Goal: Find contact information: Find contact information

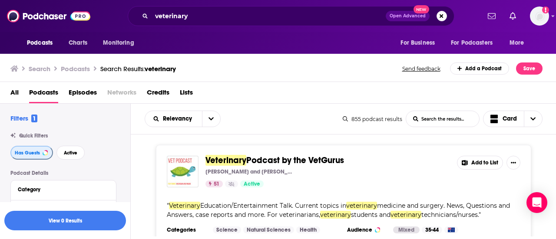
click at [32, 152] on span "Has Guests" at bounding box center [27, 153] width 25 height 5
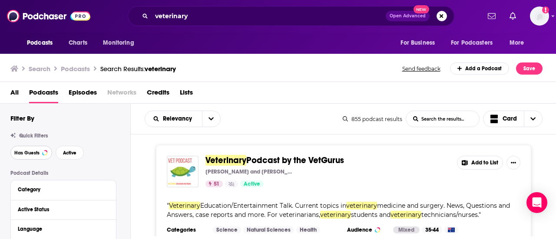
click at [32, 152] on span "Has Guests" at bounding box center [26, 153] width 25 height 5
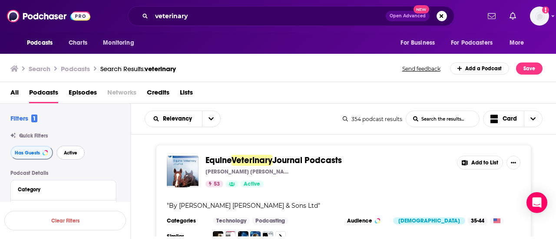
click at [60, 154] on button "Active" at bounding box center [70, 153] width 28 height 14
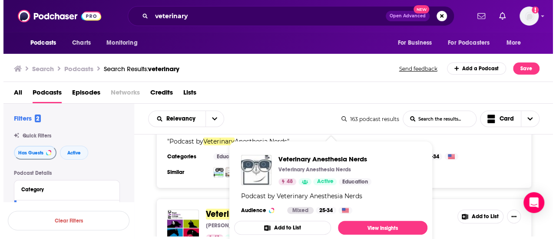
scroll to position [226, 0]
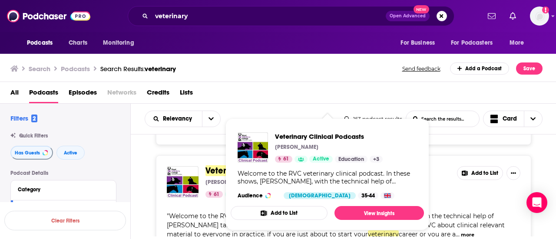
drag, startPoint x: 273, startPoint y: 168, endPoint x: 140, endPoint y: 152, distance: 133.3
drag, startPoint x: 229, startPoint y: 170, endPoint x: 133, endPoint y: 153, distance: 97.8
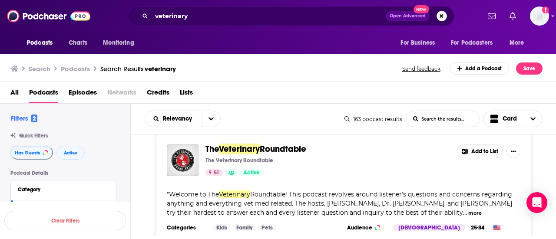
scroll to position [521, 0]
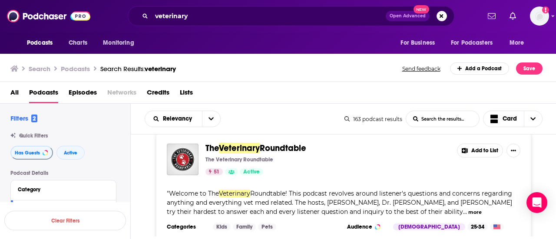
click at [145, 181] on div "The Veterinary Roundtable The Veterinary Roundtable 51 Active Add to List " Wel…" at bounding box center [343, 196] width 425 height 126
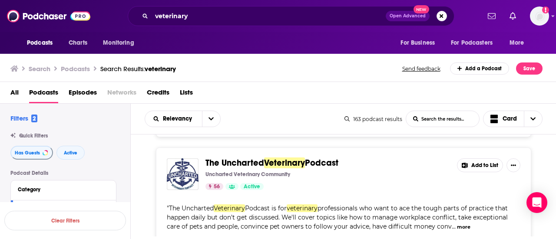
scroll to position [660, 0]
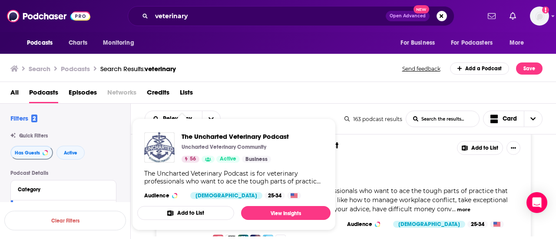
drag, startPoint x: 172, startPoint y: 163, endPoint x: 155, endPoint y: 142, distance: 27.5
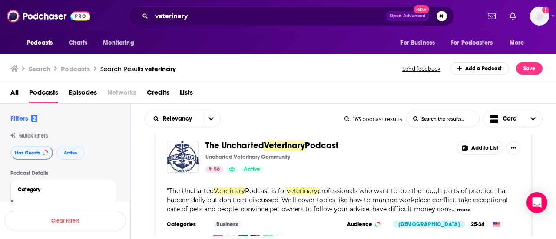
click at [146, 159] on div "The Uncharted Veterinary Podcast Uncharted Veterinary Community 56 Active Add t…" at bounding box center [343, 193] width 425 height 126
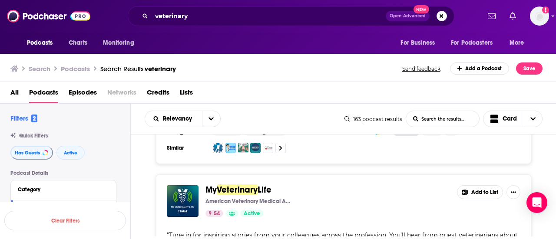
scroll to position [1042, 0]
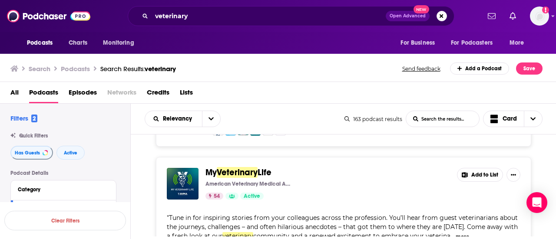
click at [149, 177] on div "My Veterinary Life American Veterinary Medical Association (AVMA) 54 Active Add…" at bounding box center [343, 220] width 425 height 126
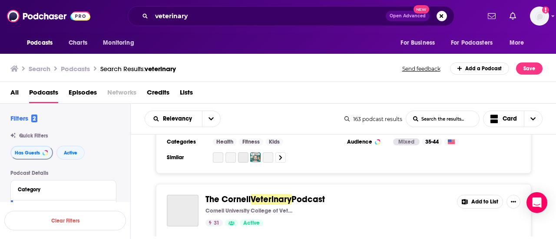
scroll to position [1441, 0]
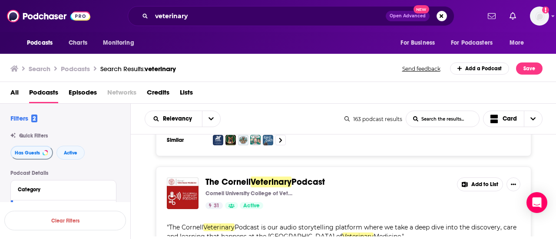
click at [149, 177] on div "The Cornell Veterinary Podcast Cornell University College of Veterinary Medicin…" at bounding box center [343, 225] width 425 height 117
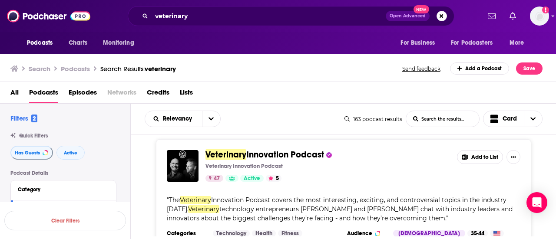
scroll to position [1597, 0]
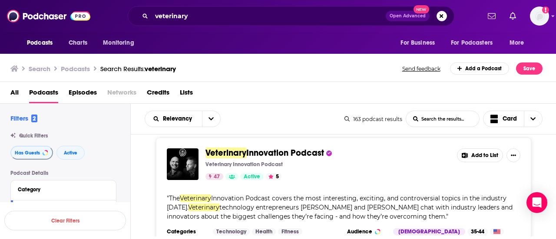
click at [144, 186] on div "Veterinary Innovation Podcast Veterinary Innovation Podcast 47 Active 5 Add to …" at bounding box center [343, 201] width 425 height 126
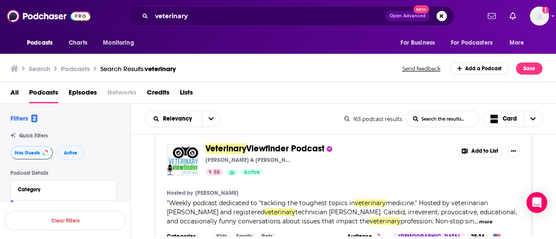
scroll to position [1858, 0]
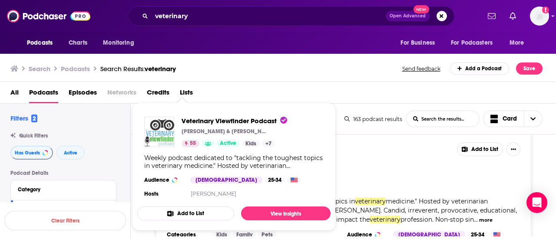
drag, startPoint x: 178, startPoint y: 164, endPoint x: 157, endPoint y: 134, distance: 36.8
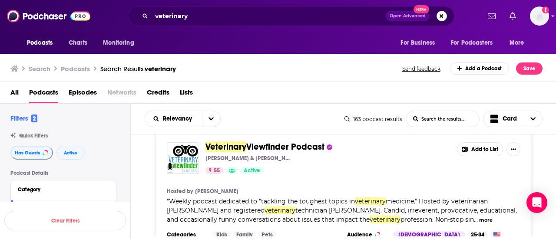
click at [144, 162] on div "Veterinary Viewfinder Podcast Dr. Ernie Ward & Beckie Mossor, RVT 55 Active Add…" at bounding box center [343, 199] width 425 height 135
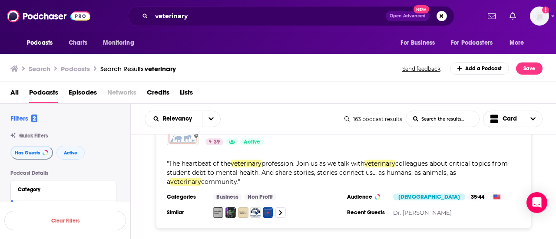
scroll to position [2500, 0]
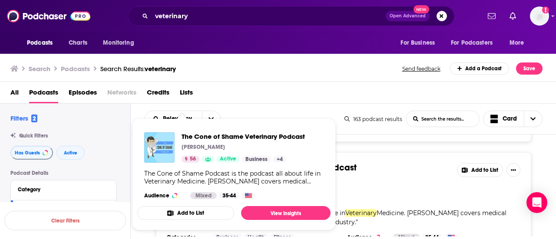
drag, startPoint x: 176, startPoint y: 176, endPoint x: 162, endPoint y: 160, distance: 21.2
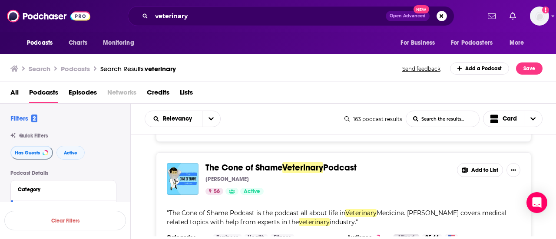
click at [148, 207] on div "The Cone of Shame Veterinary Podcast Dr. Andy Roark 56 Active Add to List " The…" at bounding box center [343, 210] width 425 height 117
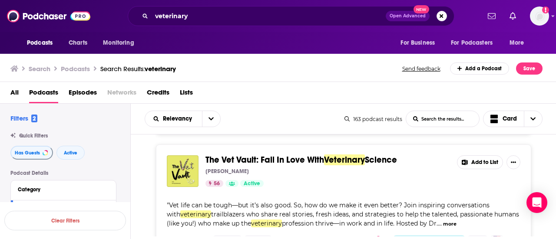
scroll to position [2935, 0]
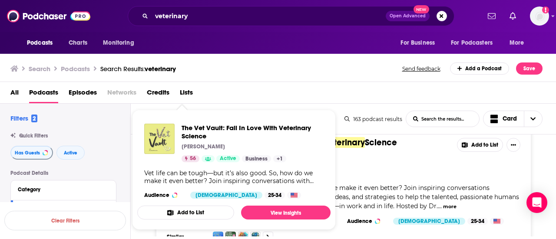
drag, startPoint x: 189, startPoint y: 153, endPoint x: 159, endPoint y: 138, distance: 33.8
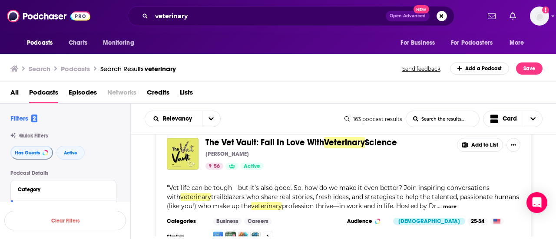
click at [139, 198] on div "The Vet Vault: Fall In Love With Veterinary Science Dr. Hubert Hiemstra 56 Acti…" at bounding box center [343, 190] width 425 height 126
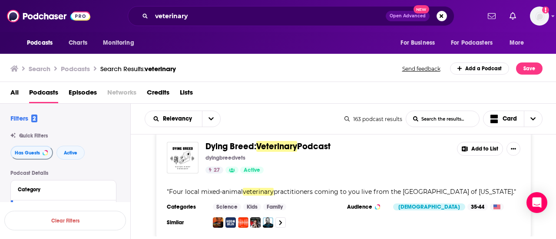
scroll to position [3253, 0]
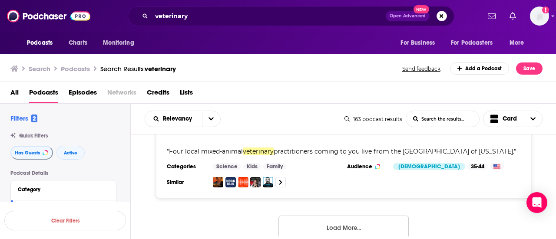
click at [322, 216] on button "Load More..." at bounding box center [343, 227] width 130 height 23
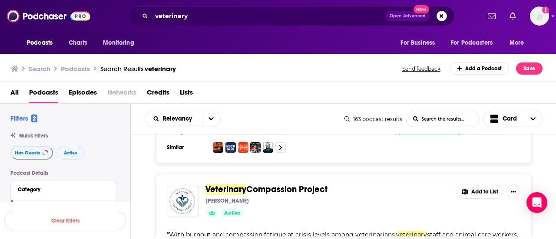
scroll to position [3305, 0]
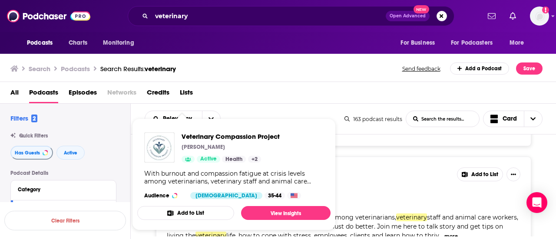
drag, startPoint x: 182, startPoint y: 166, endPoint x: 160, endPoint y: 158, distance: 23.5
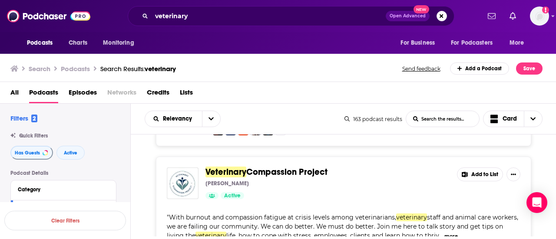
click at [145, 206] on div "Veterinary Compassion Project Dr. Erin Holder Active Add to List " With burnout…" at bounding box center [343, 220] width 425 height 126
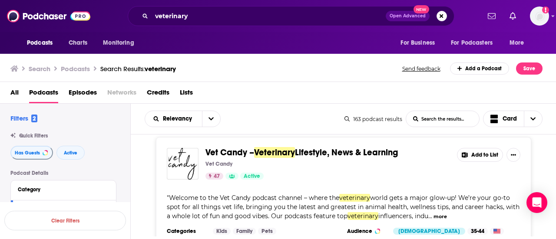
scroll to position [3843, 0]
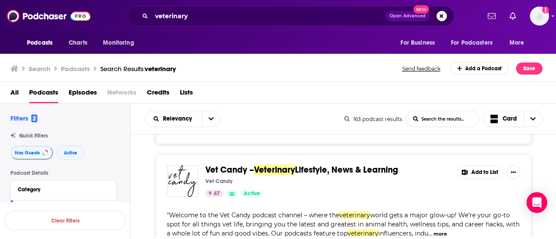
click at [142, 199] on div "Vet Candy – Veterinary Lifestyle, News & Learning Vet Candy 47 Active Add to Li…" at bounding box center [343, 218] width 425 height 126
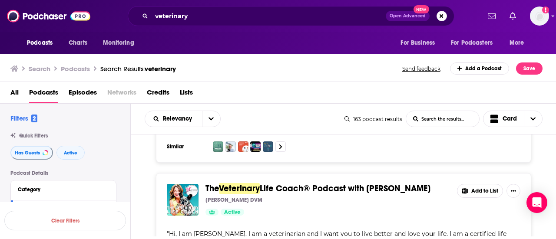
scroll to position [5580, 0]
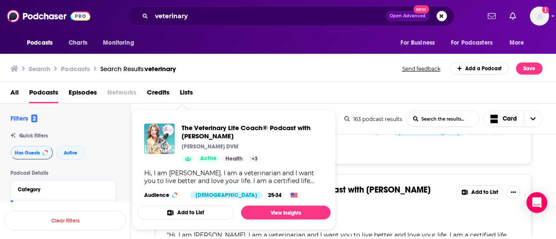
drag, startPoint x: 180, startPoint y: 165, endPoint x: 159, endPoint y: 147, distance: 27.1
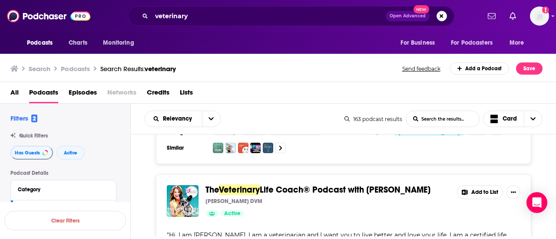
click at [142, 201] on div "The Veterinary Life Coach® Podcast with Dr. Julie Cappel Julie A. Cappel DVM Ac…" at bounding box center [343, 238] width 425 height 126
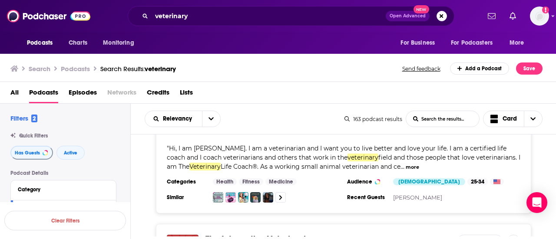
scroll to position [5684, 0]
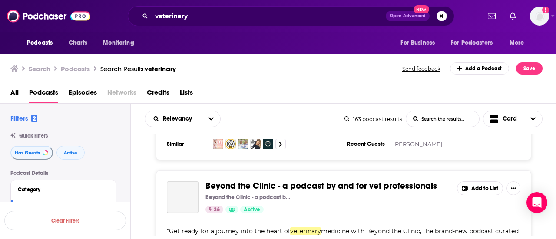
scroll to position [5857, 0]
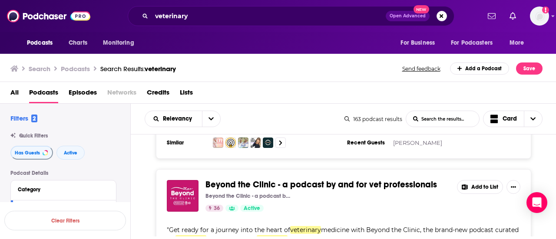
click at [145, 178] on div "Beyond the Clinic - a podcast by and for vet professionals Beyond the Clinic - …" at bounding box center [343, 232] width 425 height 126
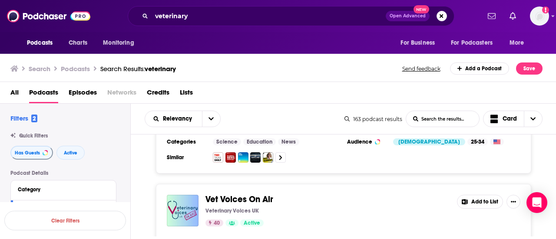
scroll to position [5996, 0]
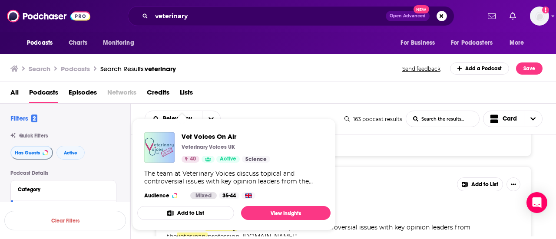
drag, startPoint x: 175, startPoint y: 157, endPoint x: 152, endPoint y: 150, distance: 24.4
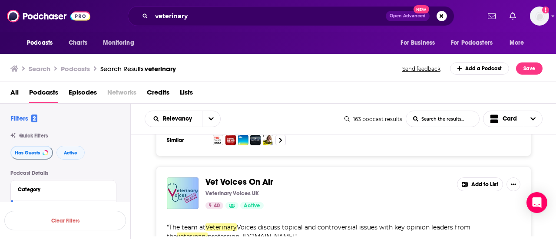
click at [141, 167] on div "Vet Voices On Air Veterinary Voices UK 40 Active Add to List " The team at Vete…" at bounding box center [343, 225] width 425 height 117
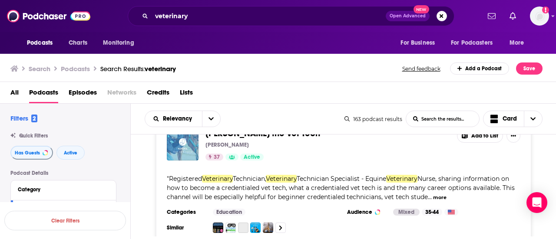
scroll to position [6601, 0]
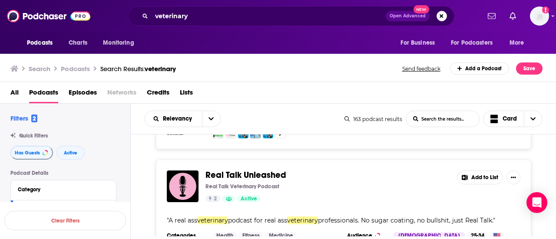
scroll to position [7556, 0]
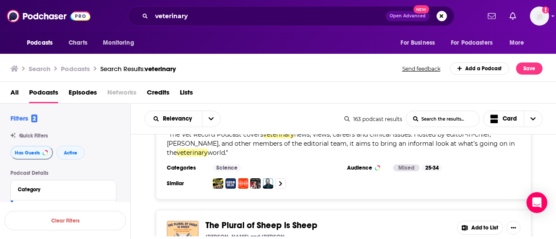
scroll to position [9900, 0]
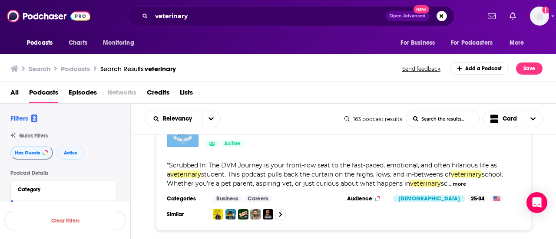
scroll to position [10872, 0]
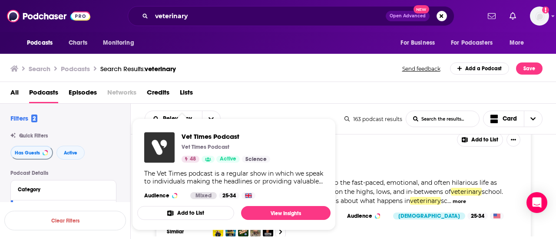
drag, startPoint x: 179, startPoint y: 157, endPoint x: 163, endPoint y: 147, distance: 18.9
click at [145, 232] on span "Vet Times Podcast Vet Times Podcast 48 Active Science The Vet Times podcast is …" at bounding box center [234, 174] width 204 height 122
click at [144, 233] on span "Vet Times Podcast Vet Times Podcast 48 Active Science The Vet Times podcast is …" at bounding box center [234, 174] width 204 height 122
click at [144, 232] on span "Vet Times Podcast Vet Times Podcast 48 Active Science The Vet Times podcast is …" at bounding box center [234, 174] width 204 height 122
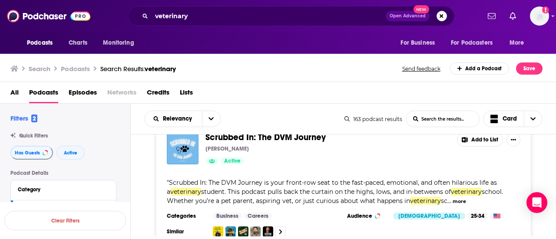
click at [219, 66] on div "Search Podcasts Search Results: veterinary Send feedback Add a Podcast Save" at bounding box center [276, 69] width 532 height 12
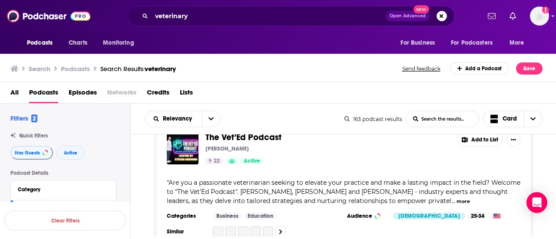
scroll to position [12487, 0]
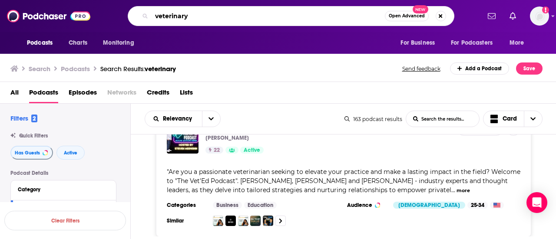
click at [188, 20] on input "veterinary" at bounding box center [268, 16] width 233 height 14
type input "pets"
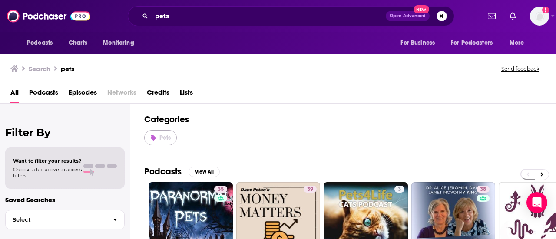
click at [158, 136] on link "Pets" at bounding box center [160, 137] width 33 height 15
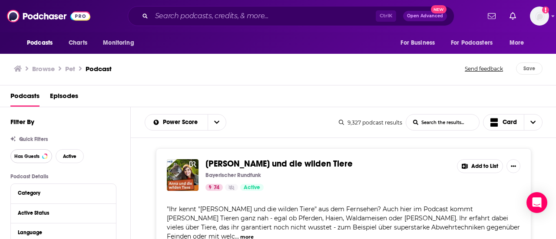
click at [29, 161] on button "Has Guests" at bounding box center [31, 156] width 42 height 14
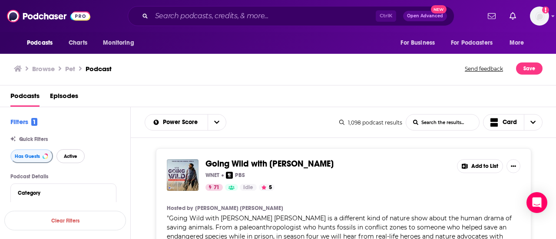
click at [70, 156] on span "Active" at bounding box center [70, 156] width 13 height 5
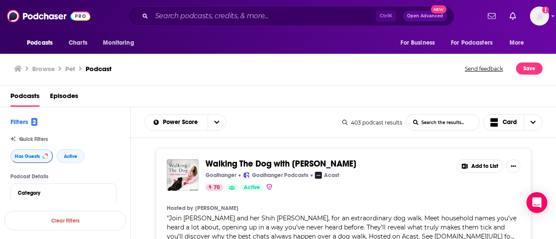
click at [106, 154] on div "Has Guests Active" at bounding box center [70, 156] width 120 height 14
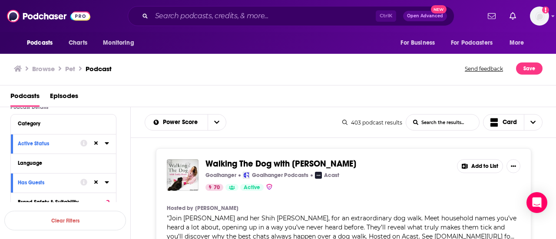
scroll to position [87, 0]
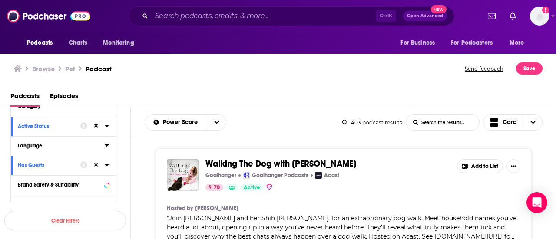
click at [108, 146] on icon at bounding box center [107, 145] width 4 height 7
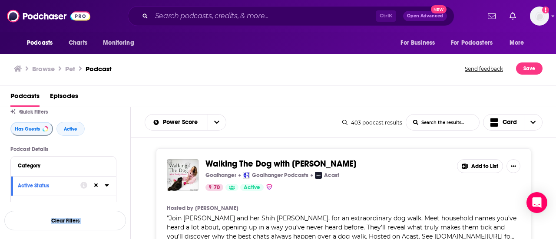
scroll to position [0, 0]
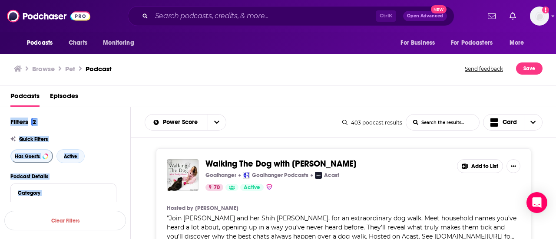
drag, startPoint x: 22, startPoint y: 176, endPoint x: 181, endPoint y: 99, distance: 177.1
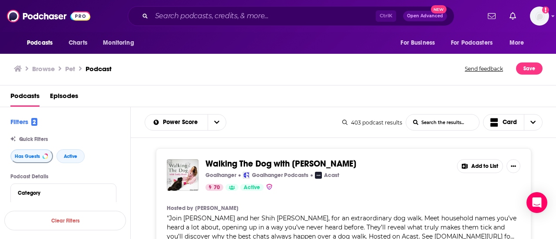
click at [137, 169] on div "Walking The Dog with Emily Dean Goalhanger Goalhanger Podcasts Acast 70 Active …" at bounding box center [343, 223] width 425 height 150
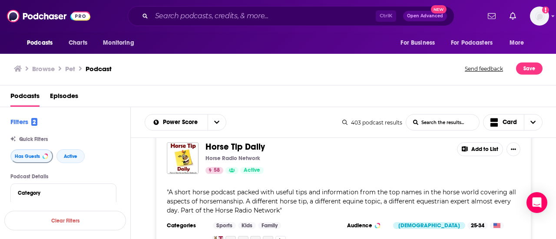
scroll to position [2448, 0]
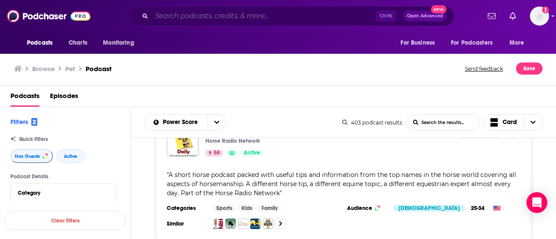
click at [305, 18] on input "Search podcasts, credits, & more..." at bounding box center [264, 16] width 224 height 14
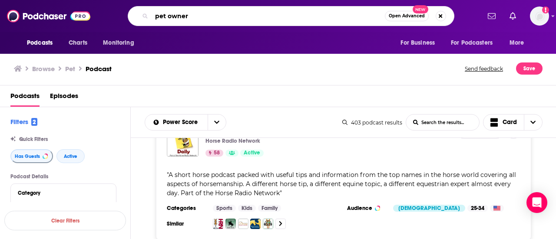
type input "pet owner"
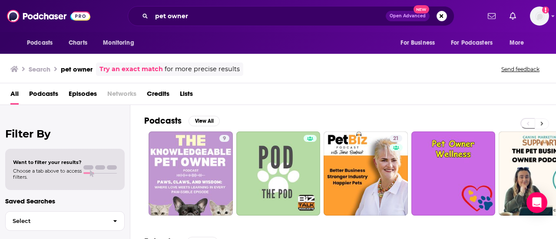
click at [542, 122] on icon at bounding box center [541, 124] width 3 height 4
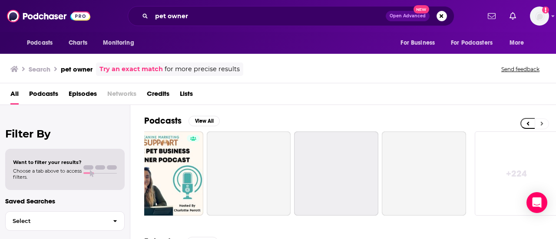
scroll to position [0, 385]
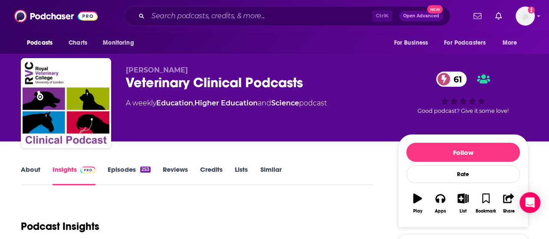
click at [33, 166] on link "About" at bounding box center [31, 175] width 20 height 20
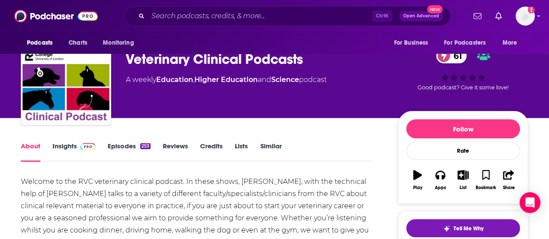
scroll to position [29, 0]
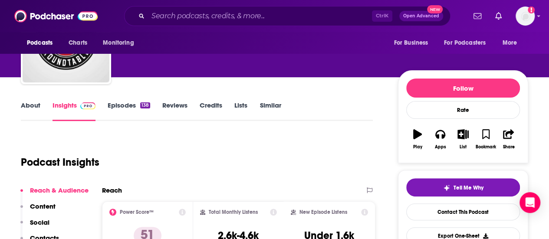
scroll to position [52, 0]
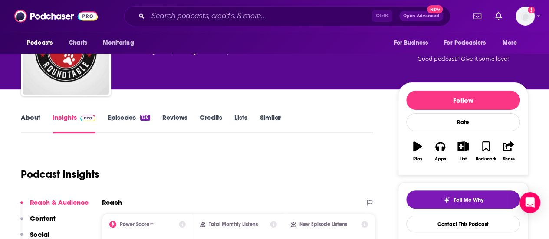
click at [38, 115] on link "About" at bounding box center [31, 123] width 20 height 20
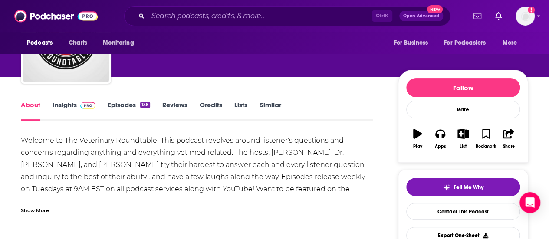
scroll to position [68, 0]
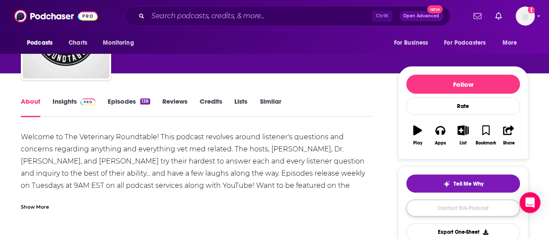
click at [468, 206] on link "Contact This Podcast" at bounding box center [463, 208] width 114 height 17
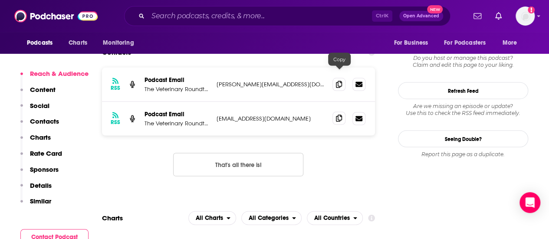
click at [340, 115] on icon at bounding box center [339, 118] width 6 height 7
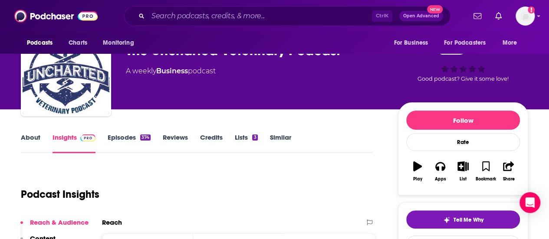
scroll to position [37, 0]
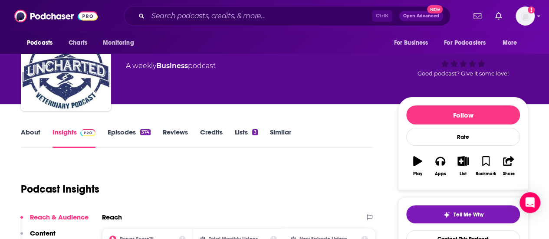
click at [29, 133] on link "About" at bounding box center [31, 138] width 20 height 20
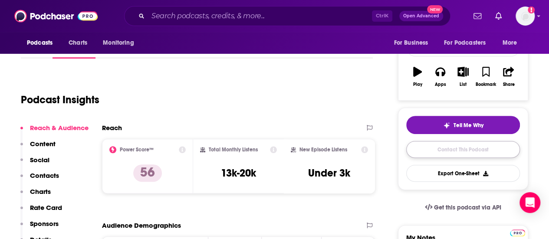
click at [438, 146] on link "Contact This Podcast" at bounding box center [463, 149] width 114 height 17
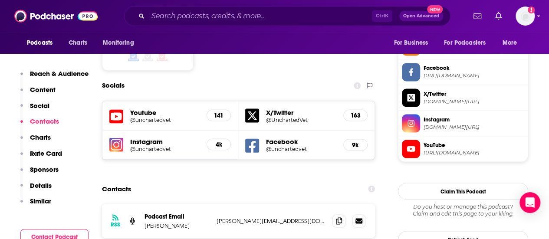
scroll to position [739, 0]
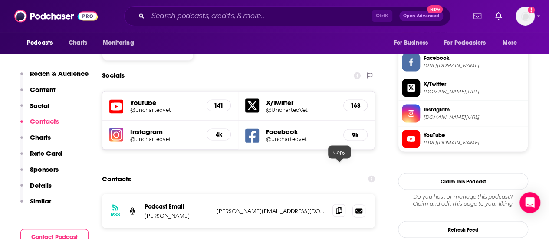
click at [339, 207] on icon at bounding box center [339, 210] width 6 height 7
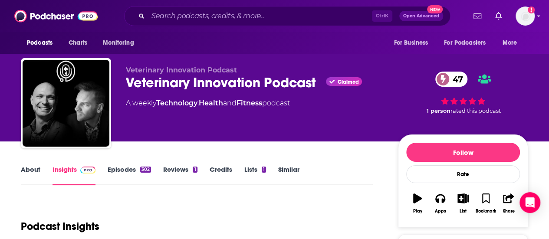
click at [31, 171] on link "About" at bounding box center [31, 175] width 20 height 20
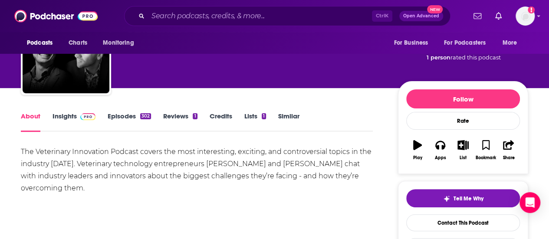
scroll to position [58, 0]
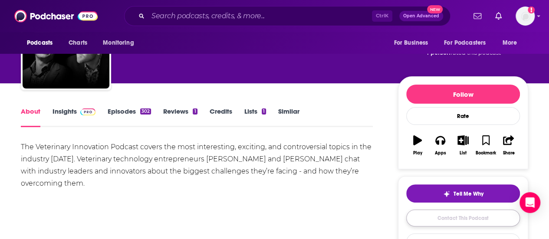
click at [428, 212] on link "Contact This Podcast" at bounding box center [463, 218] width 114 height 17
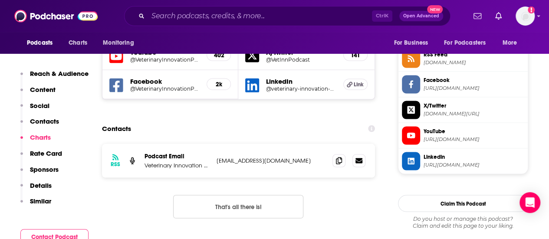
scroll to position [784, 0]
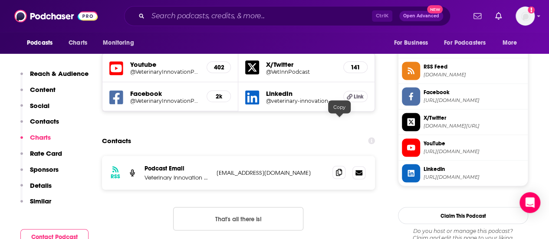
click at [342, 169] on icon at bounding box center [339, 172] width 6 height 7
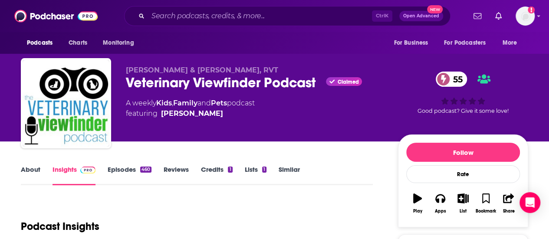
click at [29, 168] on link "About" at bounding box center [31, 175] width 20 height 20
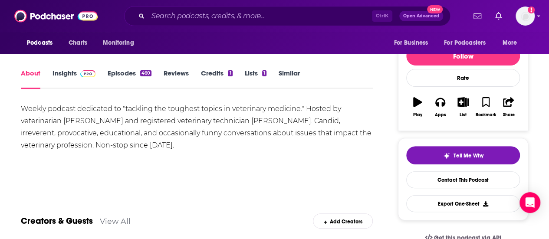
scroll to position [136, 0]
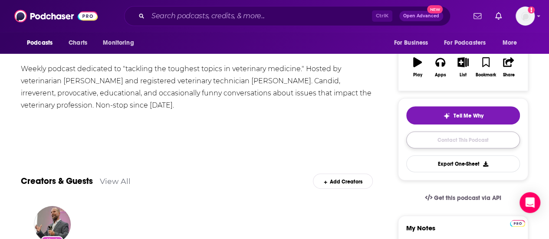
click at [450, 145] on link "Contact This Podcast" at bounding box center [463, 140] width 114 height 17
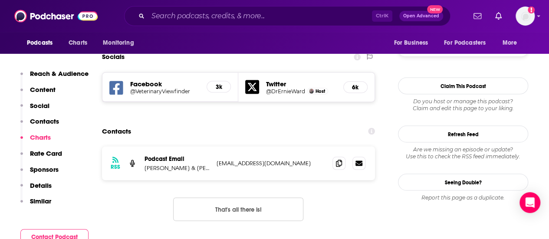
scroll to position [739, 0]
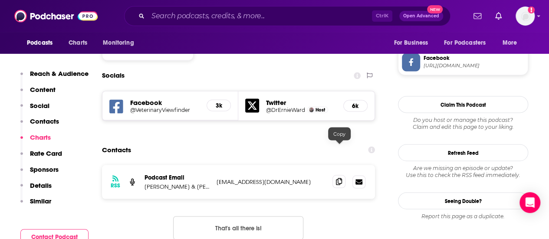
click at [333, 175] on span at bounding box center [339, 181] width 13 height 13
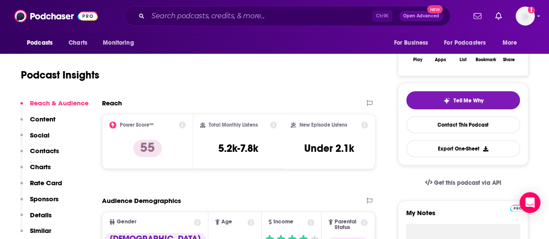
scroll to position [72, 0]
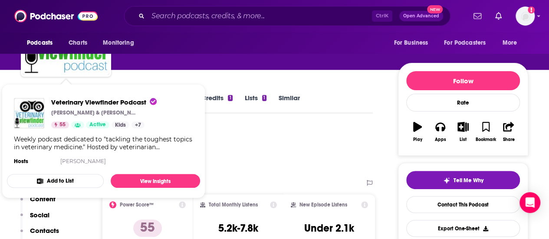
click at [35, 96] on div "Veterinary Viewfinder Podcast Dr. Ernie Ward & Beckie Mossor, RVT 55 Active Kid…" at bounding box center [103, 132] width 193 height 83
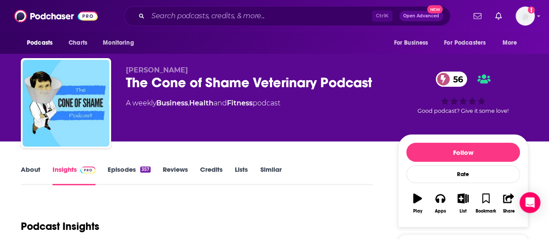
click at [29, 177] on link "About" at bounding box center [31, 175] width 20 height 20
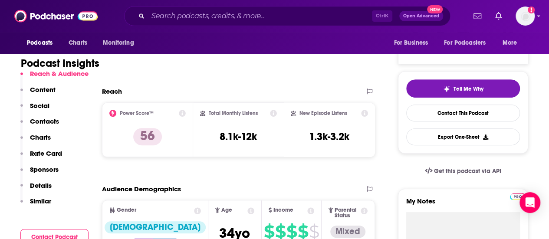
scroll to position [175, 0]
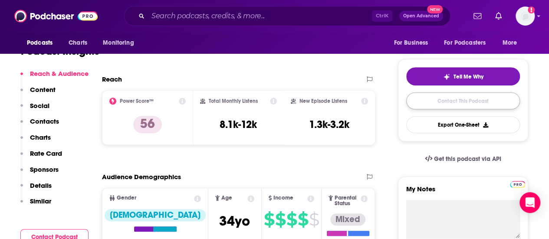
click at [448, 104] on link "Contact This Podcast" at bounding box center [463, 100] width 114 height 17
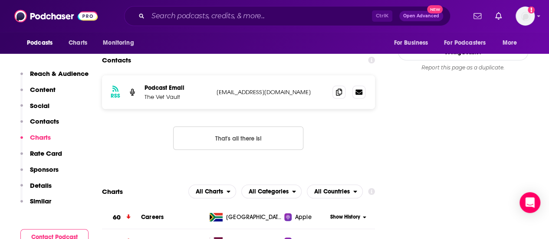
scroll to position [801, 0]
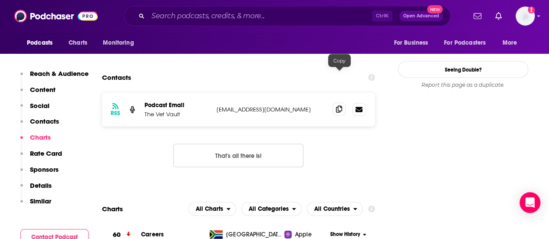
click at [344, 102] on span at bounding box center [339, 108] width 13 height 13
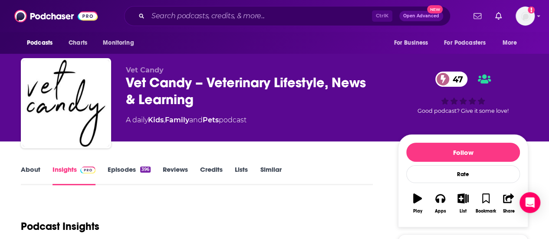
click at [36, 167] on link "About" at bounding box center [31, 175] width 20 height 20
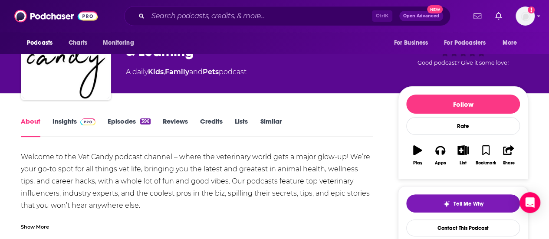
scroll to position [62, 0]
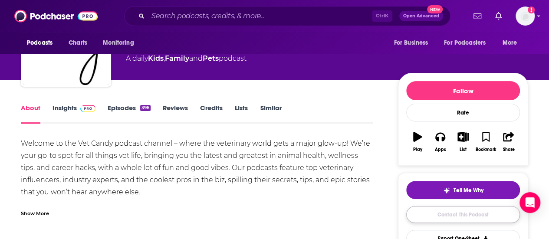
click at [448, 212] on link "Contact This Podcast" at bounding box center [463, 214] width 114 height 17
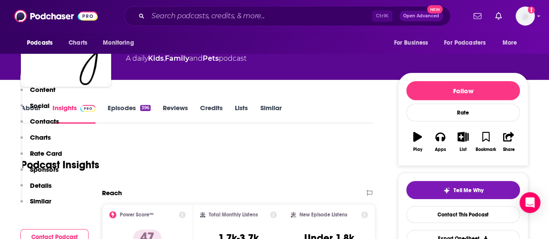
scroll to position [836, 0]
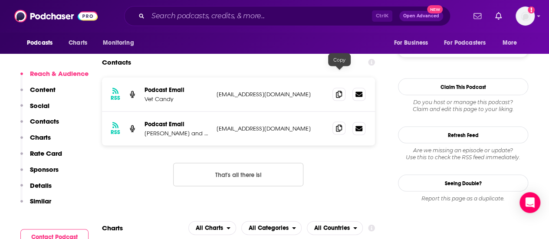
click at [333, 122] on span at bounding box center [339, 128] width 13 height 13
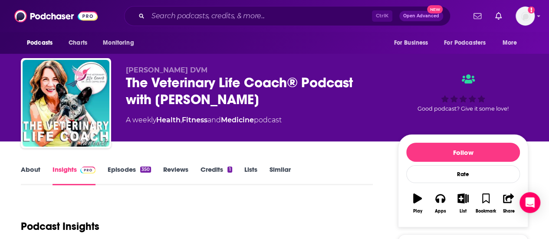
click at [34, 168] on link "About" at bounding box center [31, 175] width 20 height 20
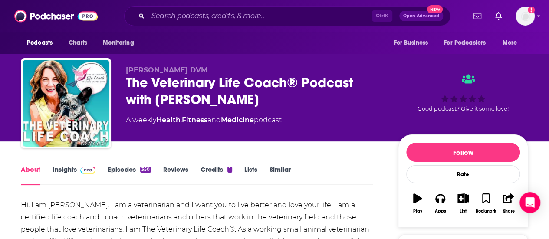
scroll to position [23, 0]
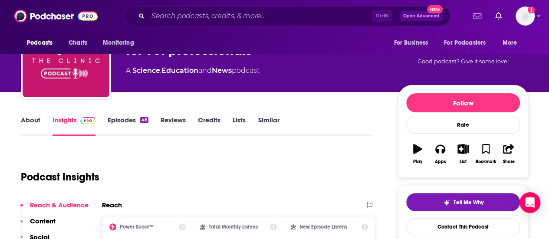
scroll to position [56, 0]
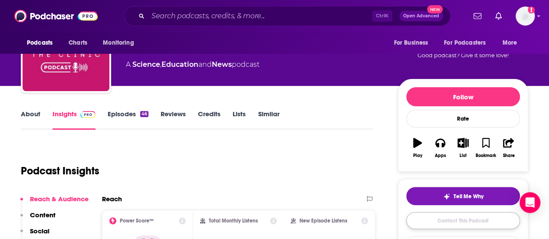
click at [453, 214] on link "Contact This Podcast" at bounding box center [463, 220] width 114 height 17
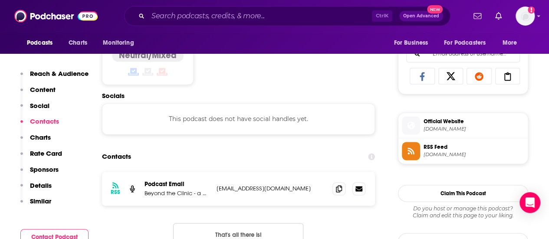
scroll to position [560, 0]
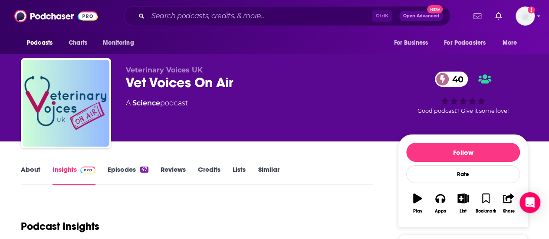
click at [33, 172] on link "About" at bounding box center [31, 175] width 20 height 20
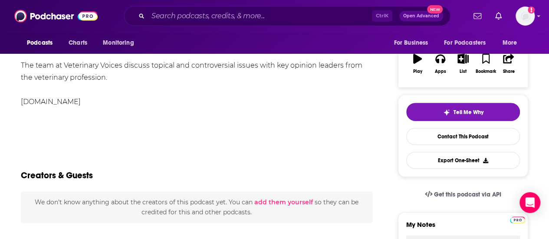
scroll to position [149, 0]
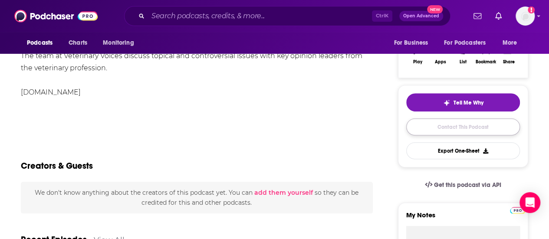
click at [468, 129] on link "Contact This Podcast" at bounding box center [463, 127] width 114 height 17
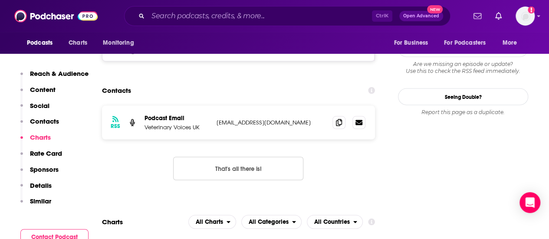
scroll to position [756, 0]
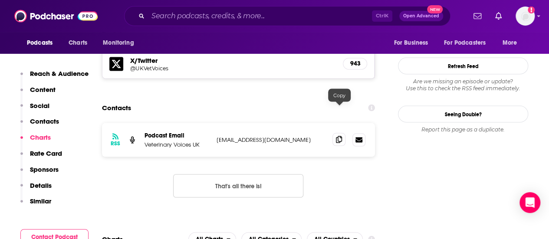
click at [337, 136] on icon at bounding box center [339, 139] width 6 height 7
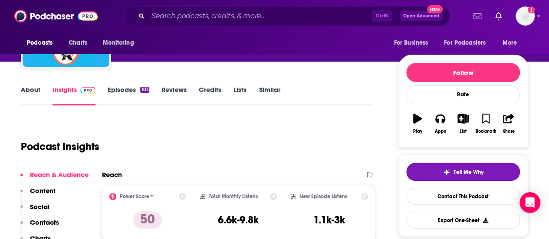
scroll to position [92, 0]
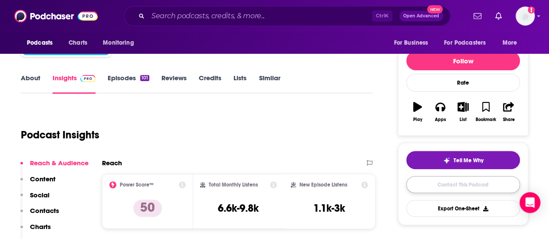
click at [460, 185] on link "Contact This Podcast" at bounding box center [463, 184] width 114 height 17
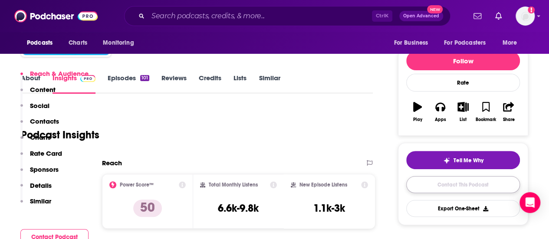
scroll to position [826, 0]
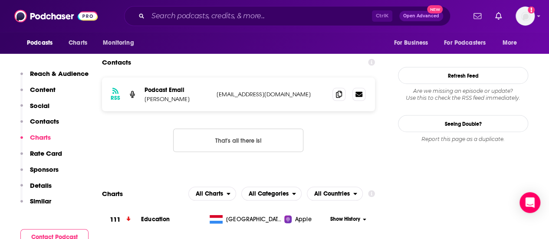
drag, startPoint x: 553, startPoint y: 4, endPoint x: 353, endPoint y: 80, distance: 214.1
click at [353, 80] on div "RSS Podcast Email Brittany Lancellotti info@yourvetwantsyoutoknow.com info@your…" at bounding box center [238, 122] width 273 height 89
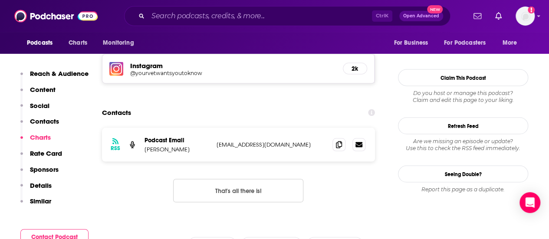
scroll to position [774, 0]
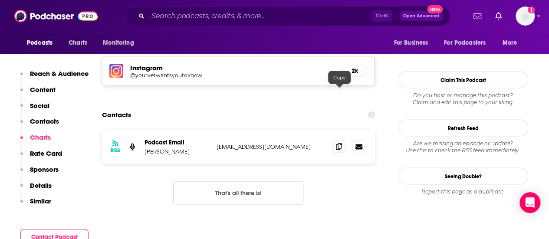
click at [339, 143] on icon at bounding box center [339, 146] width 6 height 7
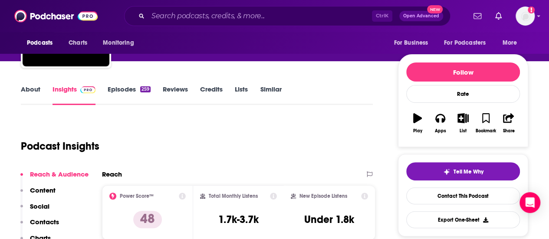
scroll to position [105, 0]
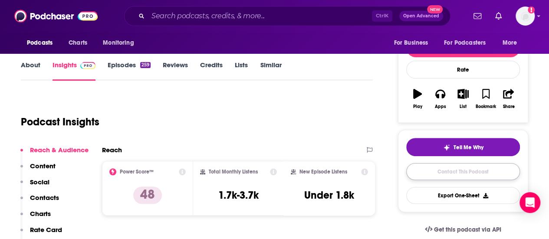
click at [459, 175] on link "Contact This Podcast" at bounding box center [463, 171] width 114 height 17
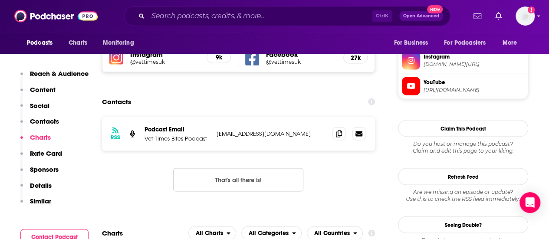
scroll to position [786, 0]
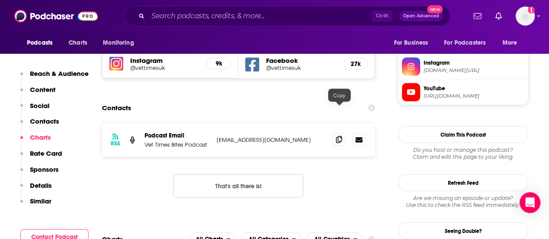
click at [339, 136] on icon at bounding box center [339, 139] width 6 height 7
